Goal: Information Seeking & Learning: Check status

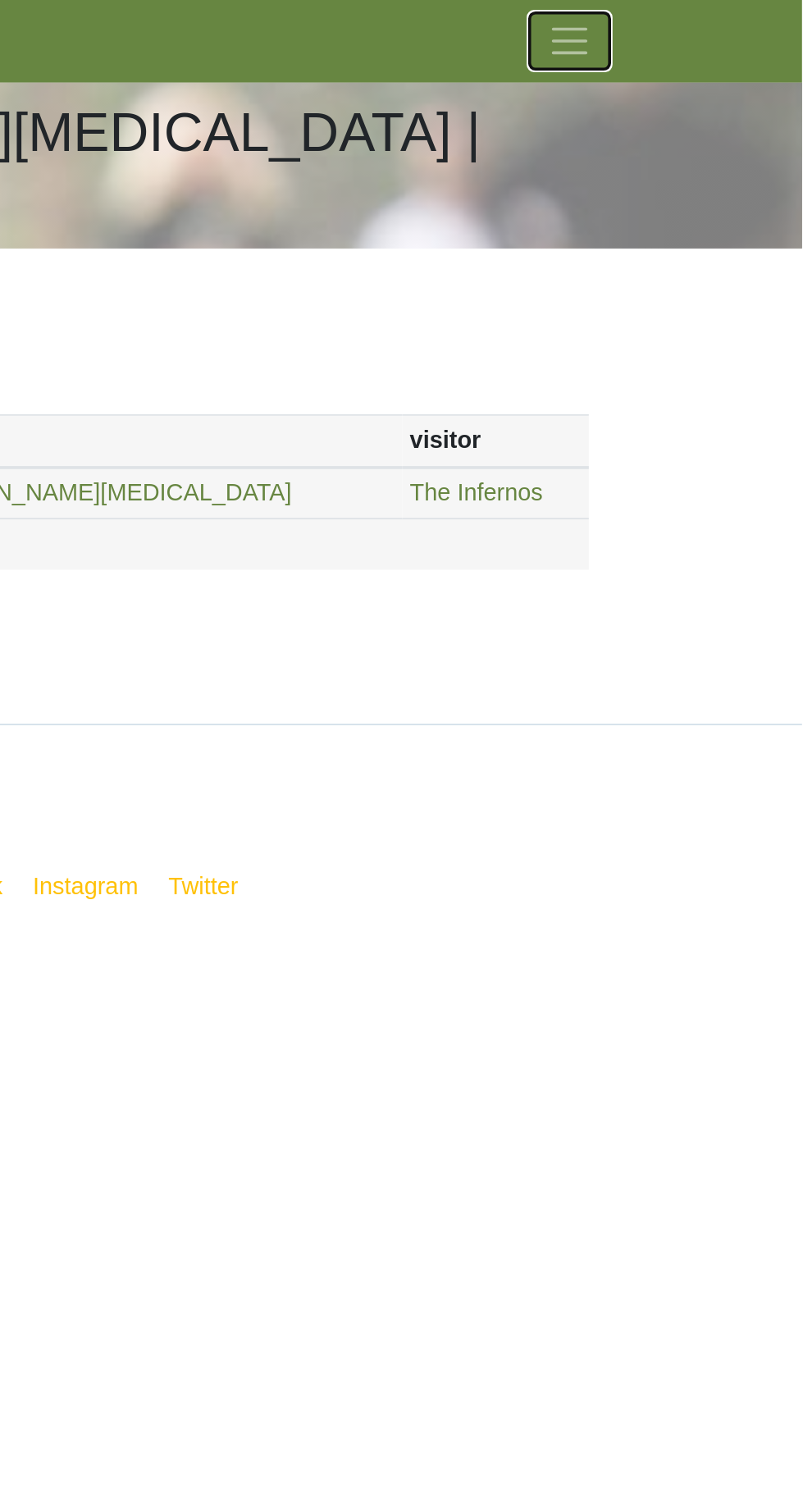
click at [685, 21] on span "Toggle navigation" at bounding box center [674, 22] width 25 height 25
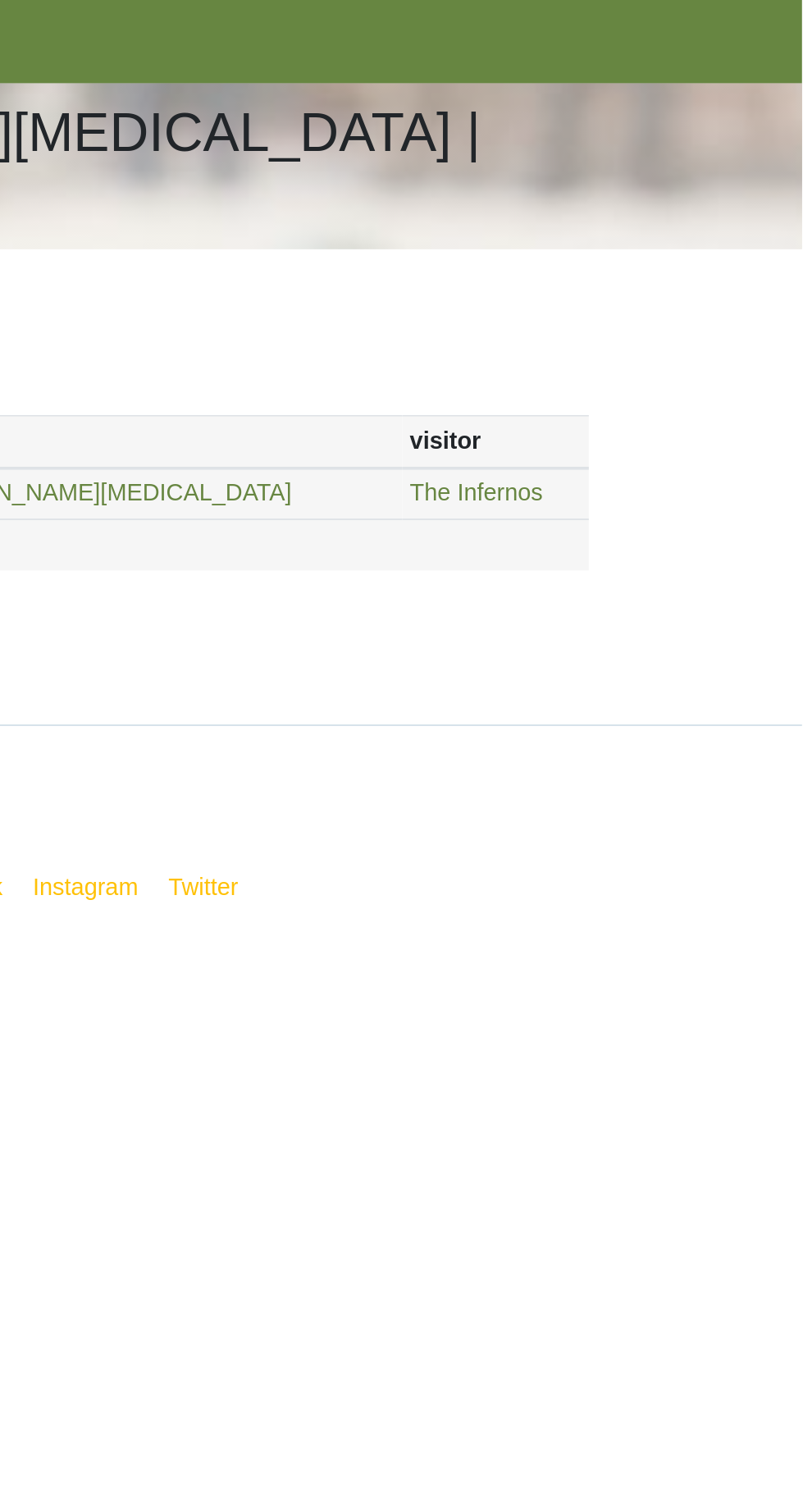
click at [749, 330] on nav "Benicia Bocce League Teams Schedule [DATE] Morning [DATE] Night [DATE] Night [D…" at bounding box center [402, 170] width 803 height 341
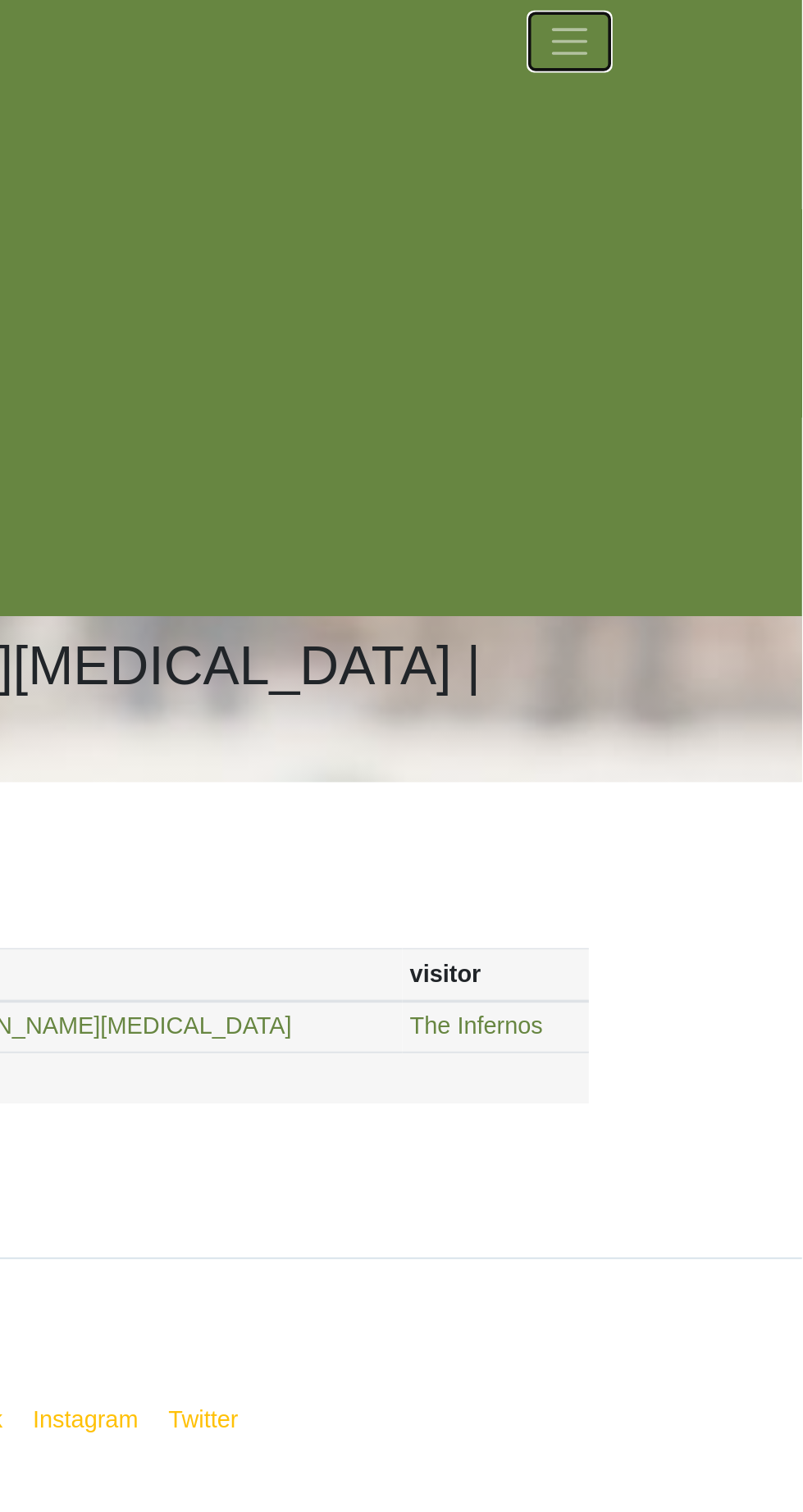
click at [669, 24] on span "Toggle navigation" at bounding box center [674, 22] width 25 height 25
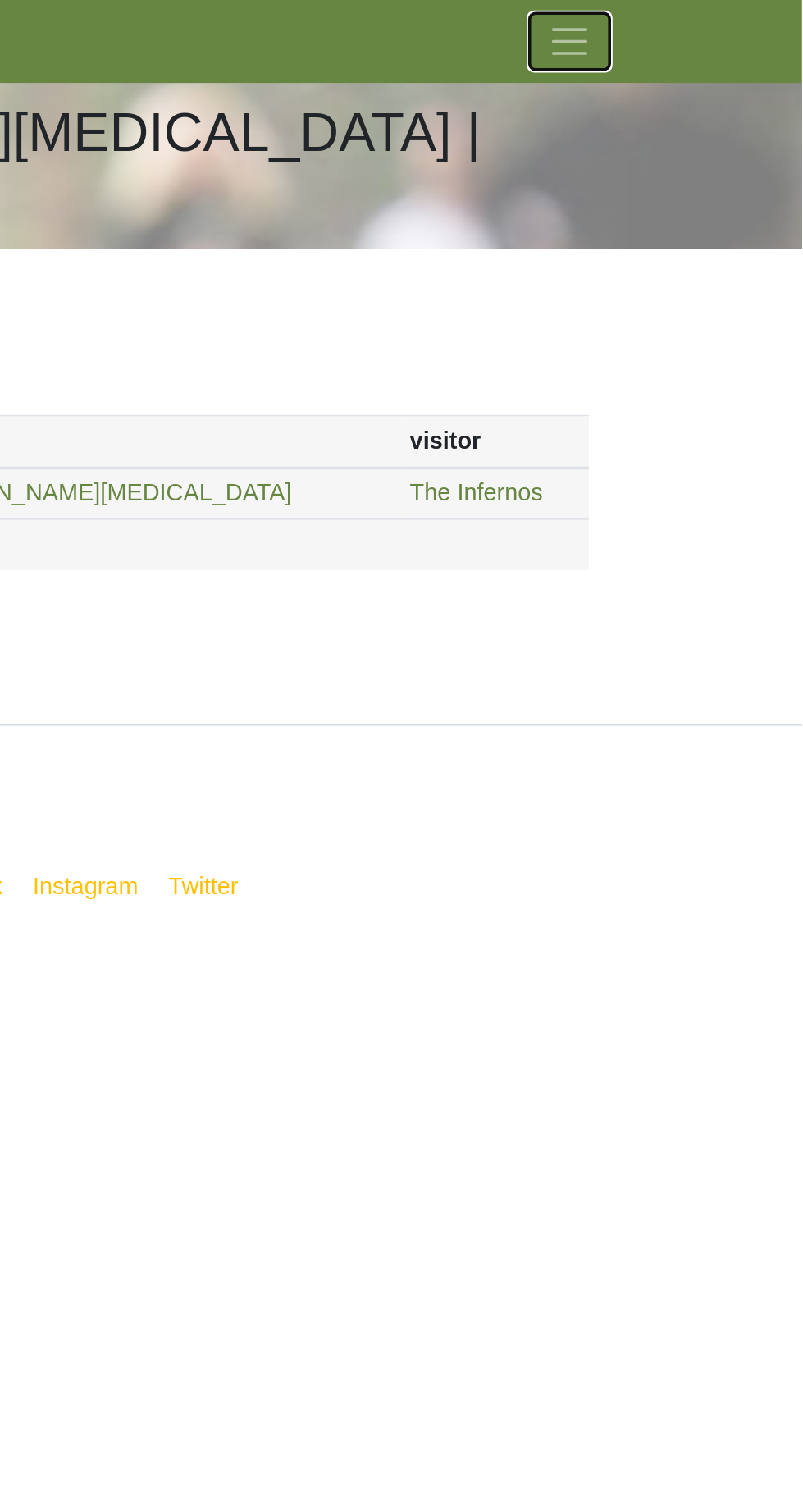
click at [694, 21] on button "Toggle navigation" at bounding box center [674, 23] width 46 height 32
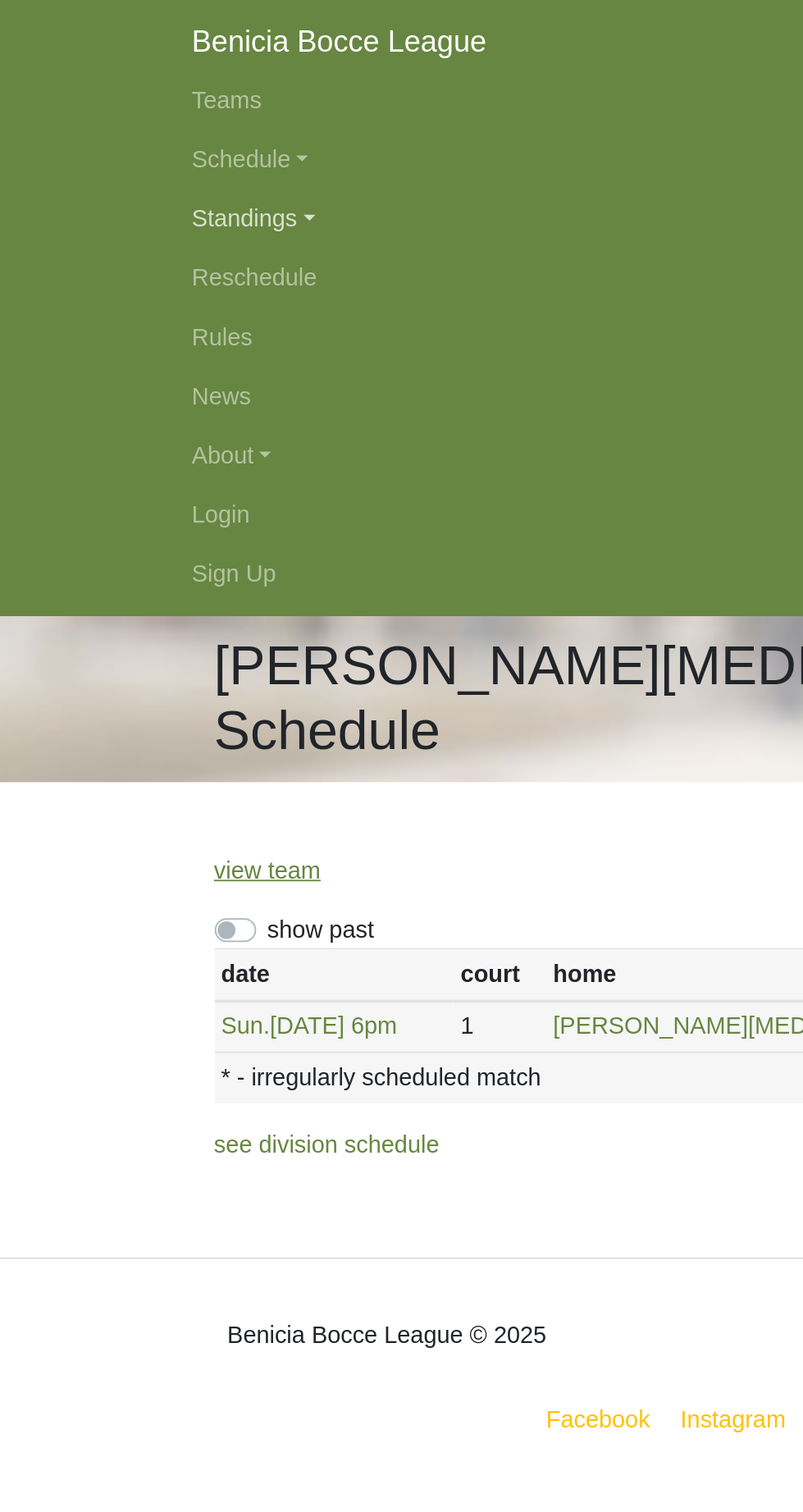
click at [153, 125] on link "Standings" at bounding box center [402, 121] width 590 height 32
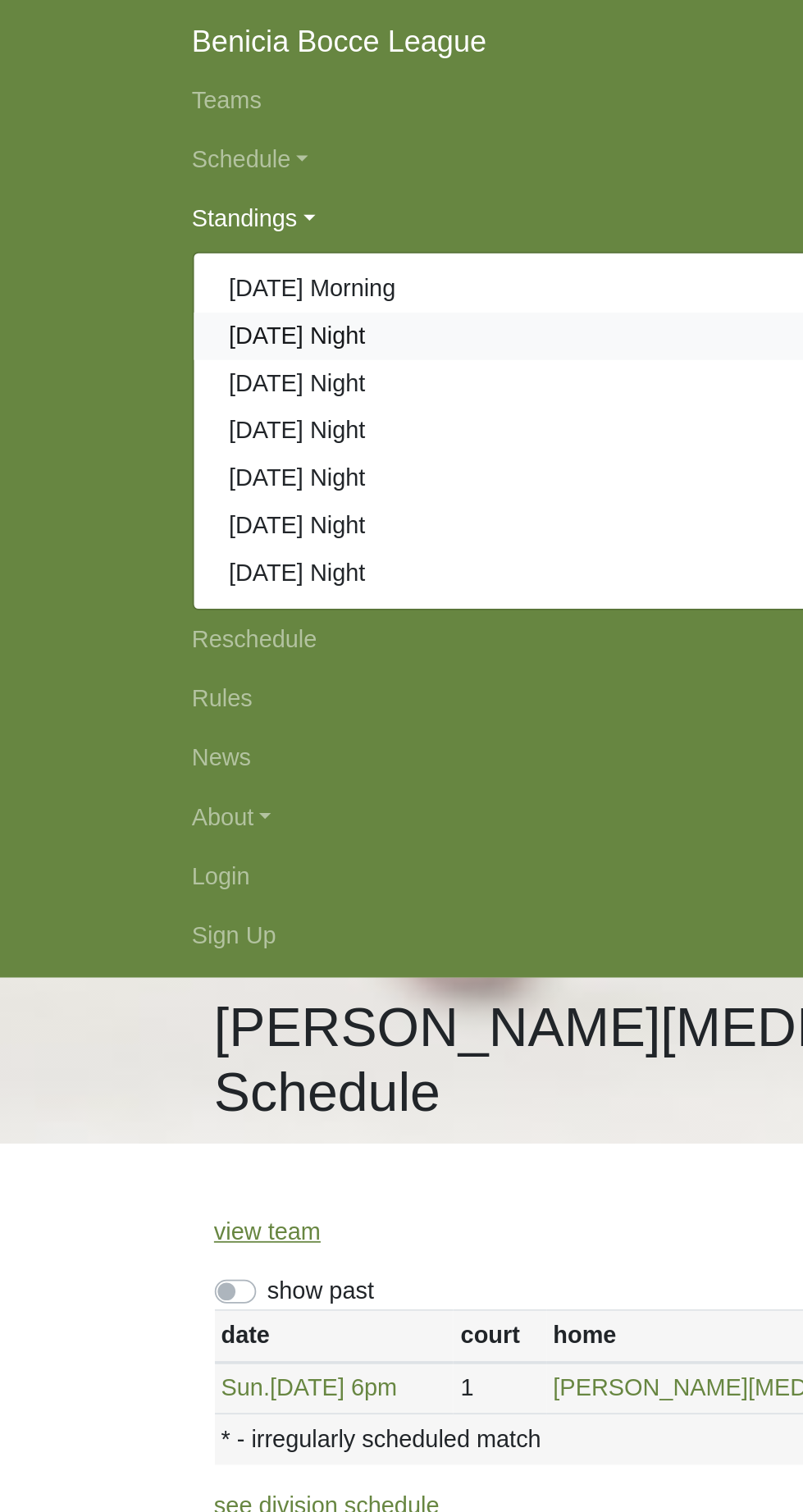
click at [191, 187] on link "[DATE] Night" at bounding box center [402, 186] width 589 height 26
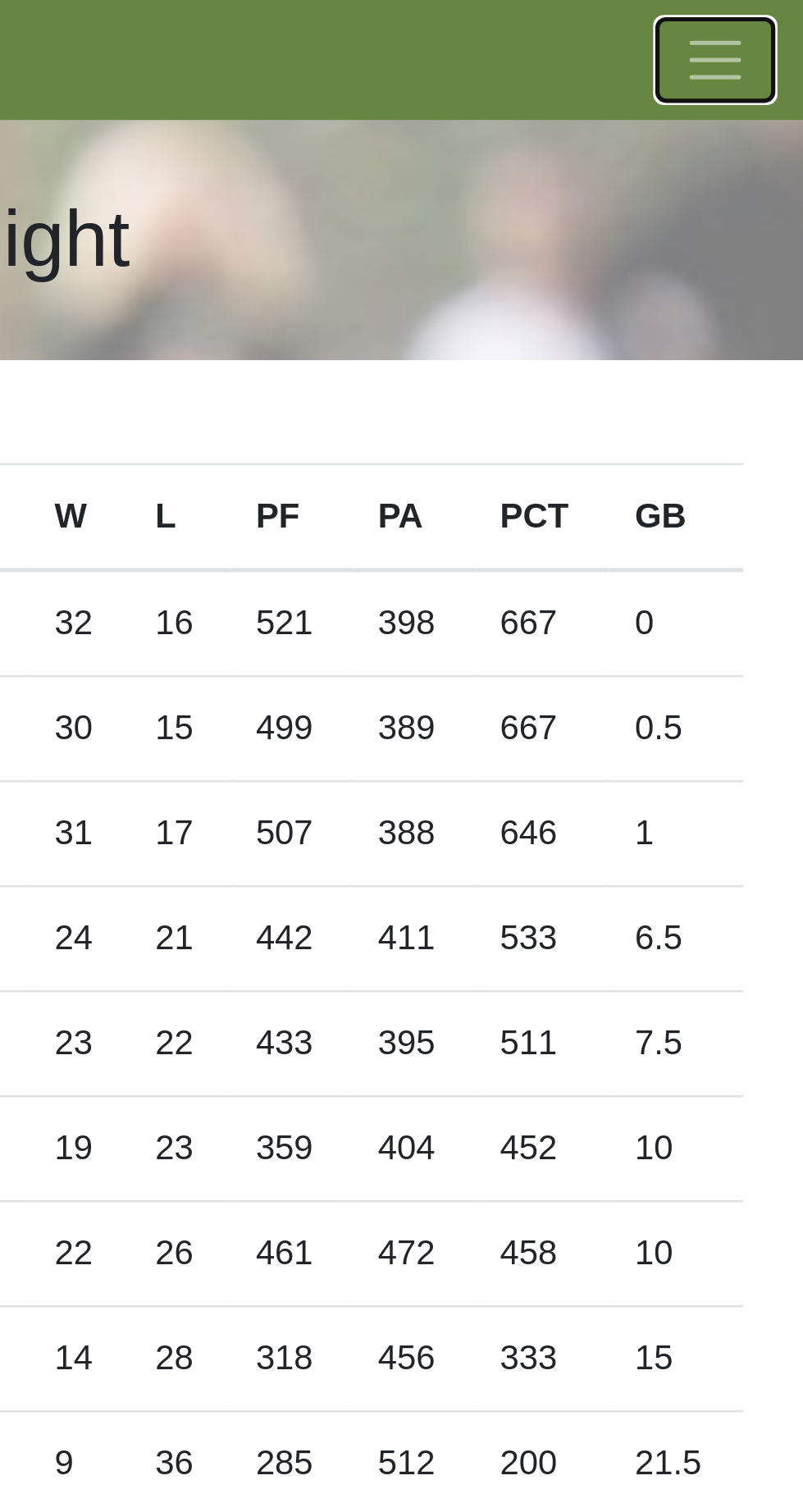
click at [666, 20] on span "Toggle navigation" at bounding box center [674, 22] width 25 height 25
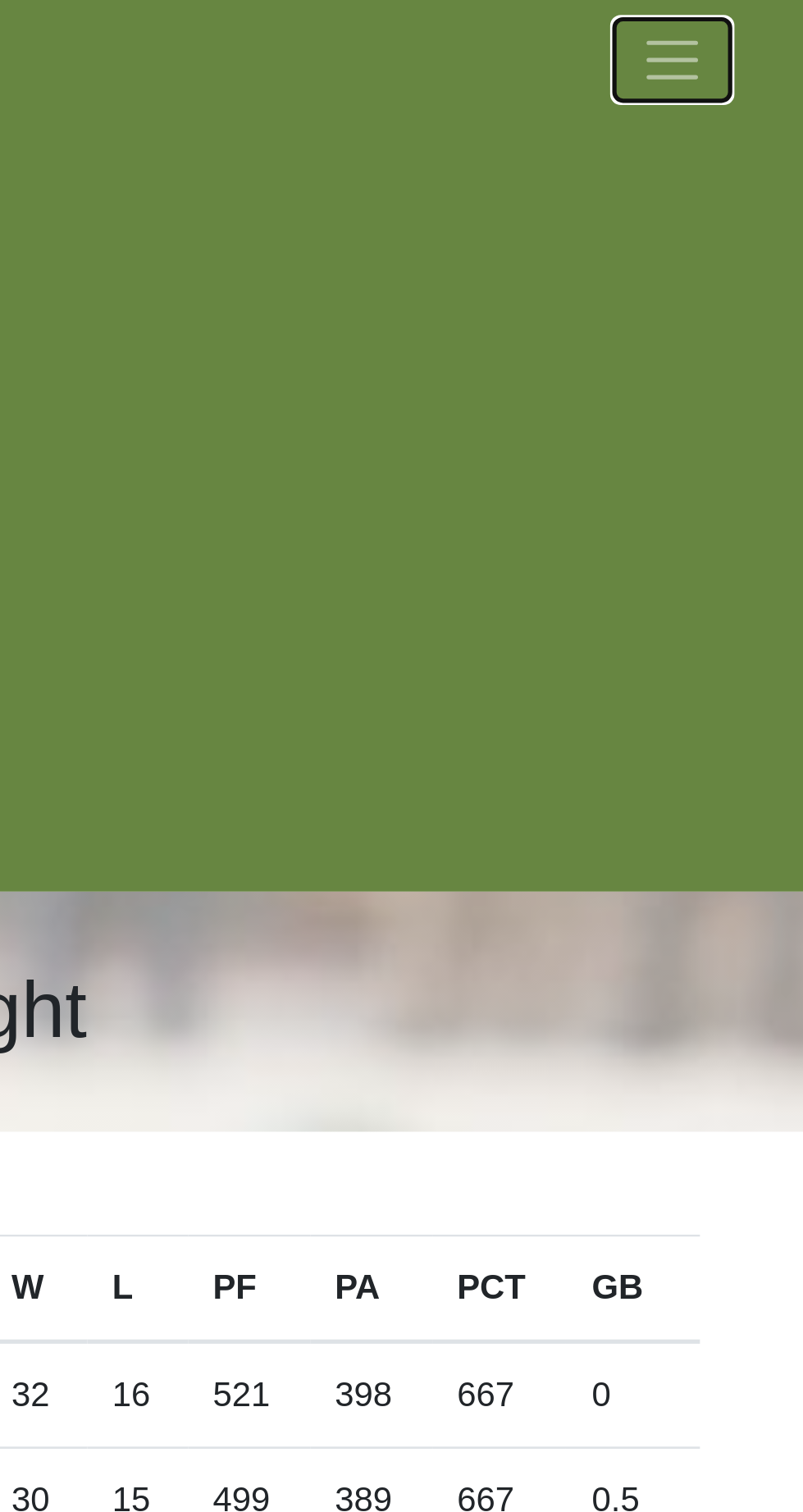
click at [679, 26] on span "Toggle navigation" at bounding box center [674, 22] width 25 height 25
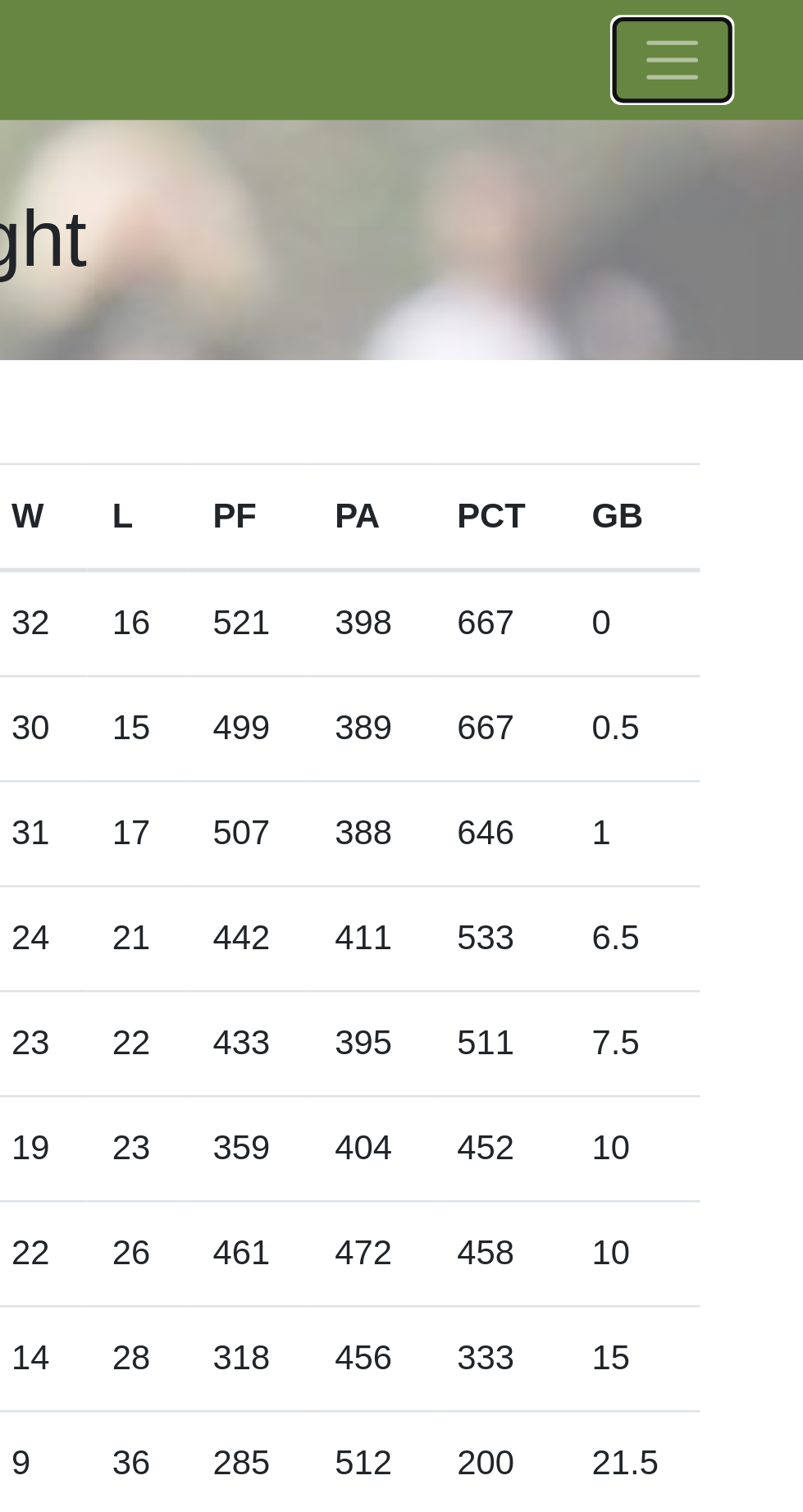
click at [666, 31] on span "Toggle navigation" at bounding box center [674, 22] width 25 height 25
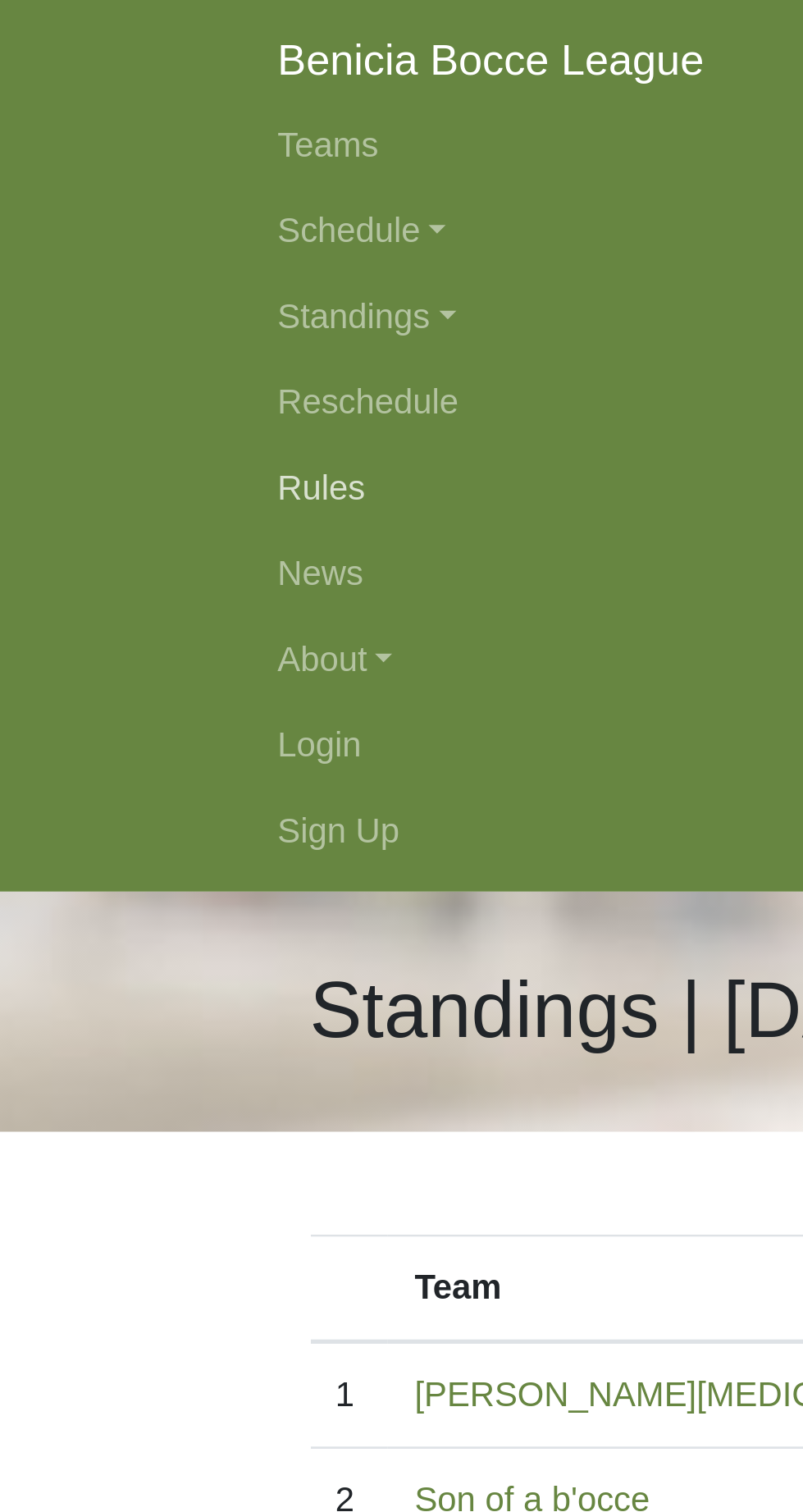
click at [118, 188] on link "Rules" at bounding box center [402, 187] width 590 height 32
click at [154, 90] on link "Schedule" at bounding box center [402, 88] width 590 height 32
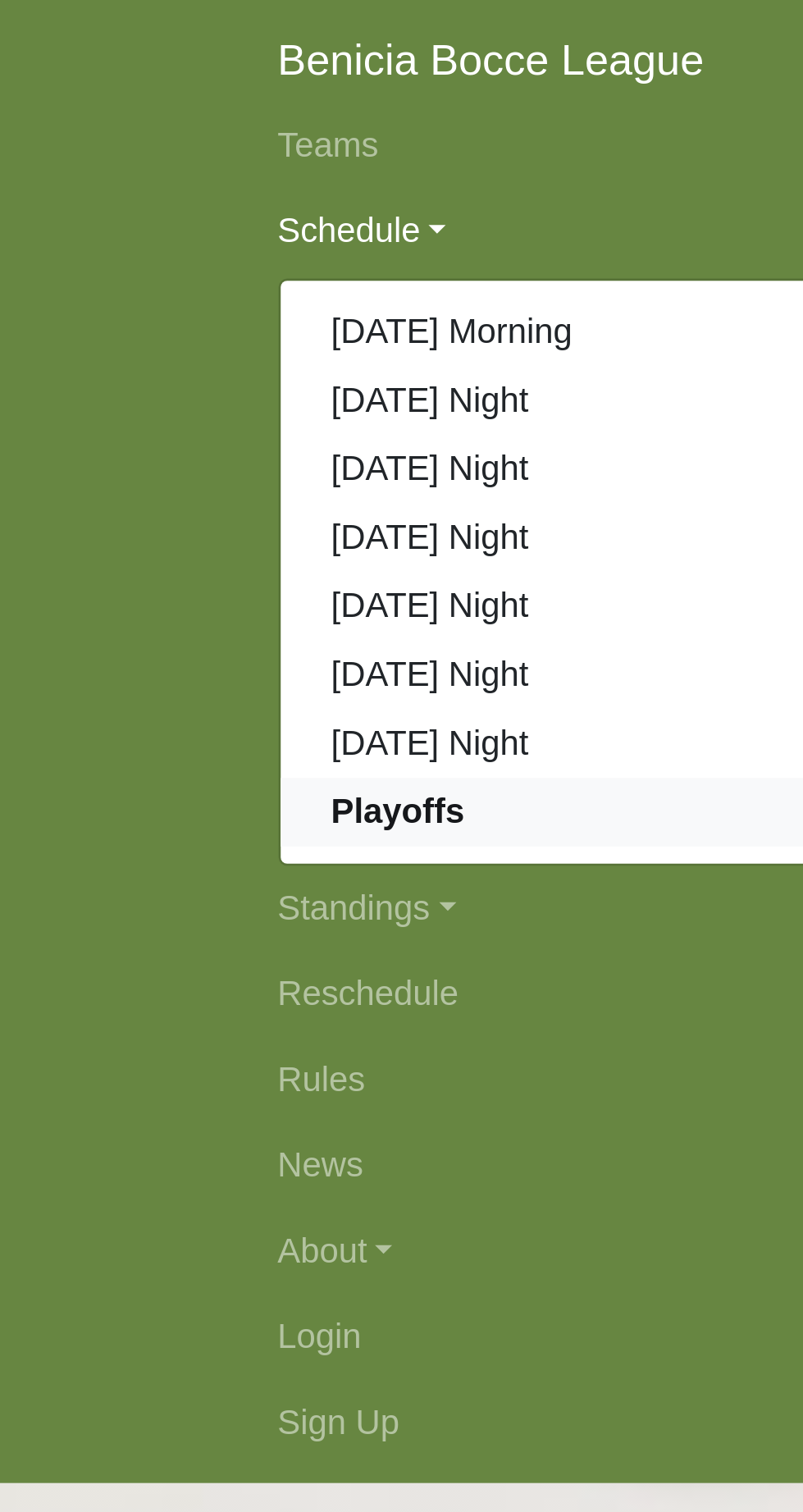
click at [169, 319] on link "Playoffs" at bounding box center [402, 311] width 589 height 26
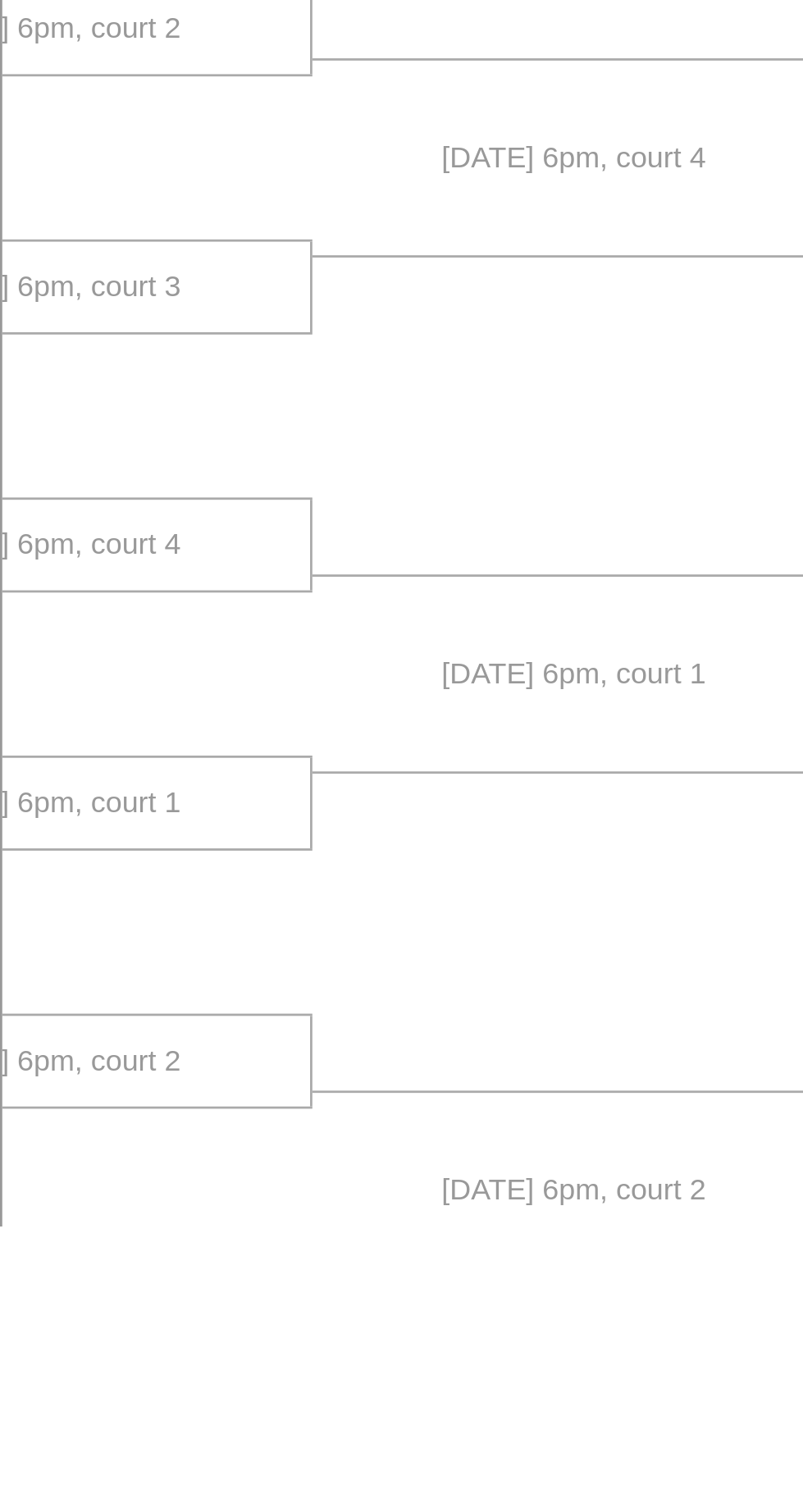
scroll to position [167, 0]
